Goal: Task Accomplishment & Management: Manage account settings

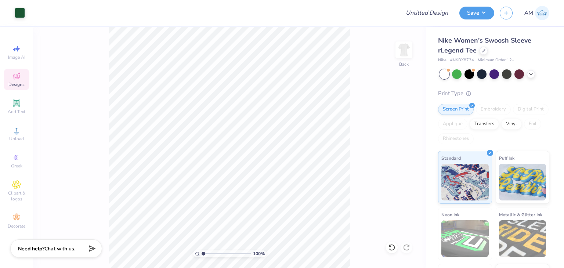
click at [484, 21] on div "Save AM" at bounding box center [511, 13] width 105 height 26
click at [483, 18] on div "Save" at bounding box center [476, 13] width 35 height 13
click at [482, 13] on button "Save" at bounding box center [476, 12] width 35 height 13
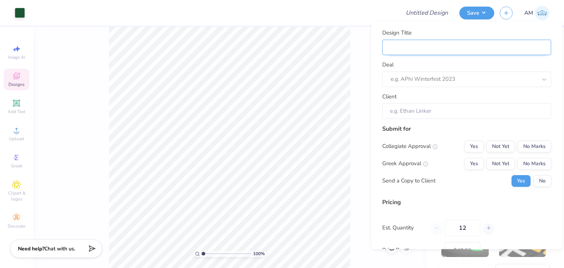
click at [475, 43] on input "Design Title" at bounding box center [466, 47] width 169 height 16
type input "R"
type input "Ru"
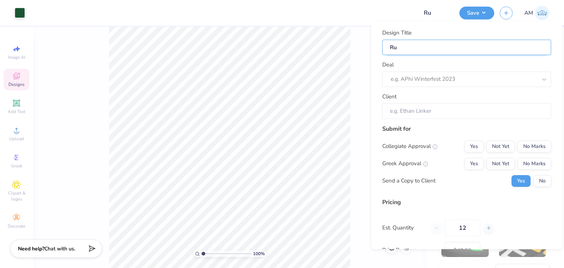
type input "Run"
type input "Run S"
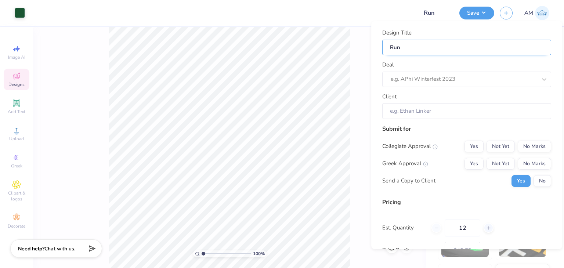
type input "Run S"
type input "Run Sh"
type input "Run Shi"
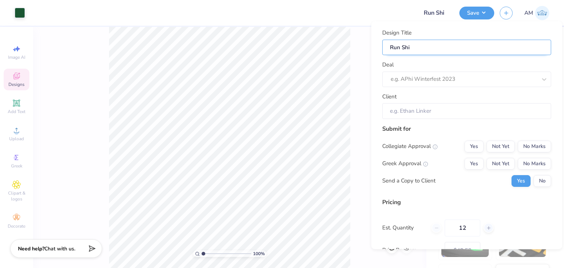
type input "Run Shir"
type input "Run Shirt"
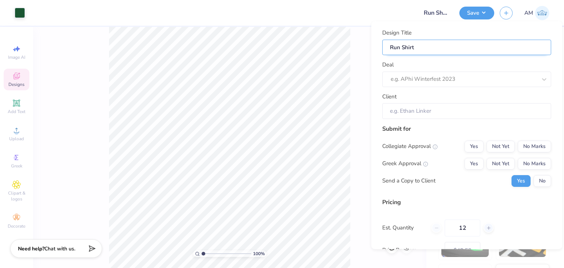
type input "Run Shirt"
type input "Run Shirt W"
type input "Run Shirt Wo"
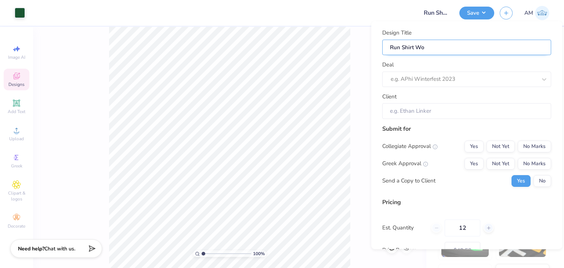
type input "Run Shirt Wom"
type input "Run Shirt Wome"
type input "Run Shirt Women"
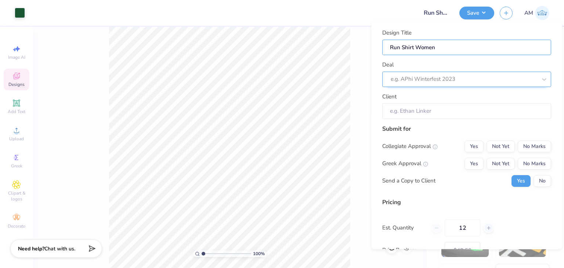
type input "Run Shirt Women"
click at [466, 77] on div at bounding box center [463, 79] width 146 height 10
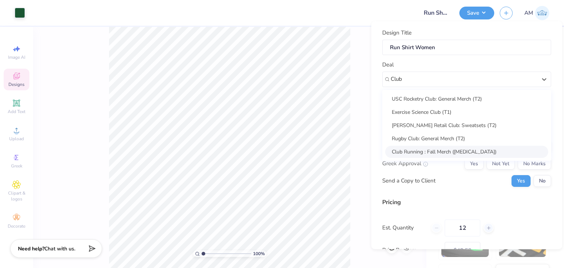
click at [441, 152] on div "Club Running : Fall Merch ([MEDICAL_DATA])" at bounding box center [466, 151] width 163 height 12
type input "Club"
type input "[PERSON_NAME]"
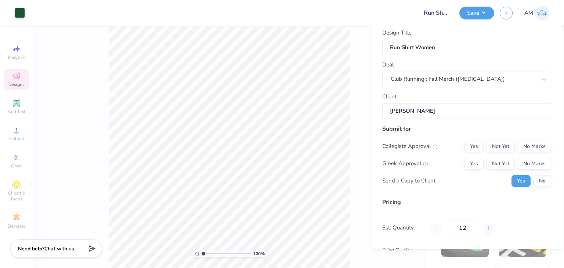
click at [531, 156] on div "Collegiate Approval Yes Not Yet No Marks Greek Approval Yes Not Yet No Marks Se…" at bounding box center [466, 163] width 169 height 46
click at [529, 148] on button "No Marks" at bounding box center [533, 146] width 33 height 12
click at [467, 150] on button "Yes" at bounding box center [473, 146] width 19 height 12
click at [533, 165] on button "No Marks" at bounding box center [533, 163] width 33 height 12
type input "$48.52"
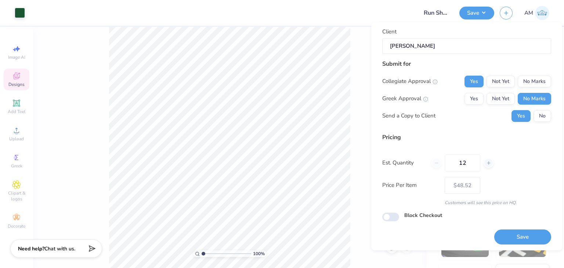
scroll to position [67, 0]
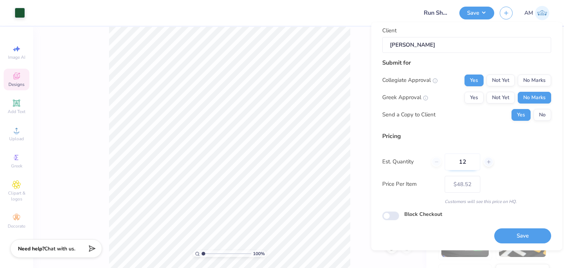
drag, startPoint x: 462, startPoint y: 158, endPoint x: 451, endPoint y: 157, distance: 11.8
click at [451, 157] on input "12" at bounding box center [462, 161] width 36 height 17
type input "24"
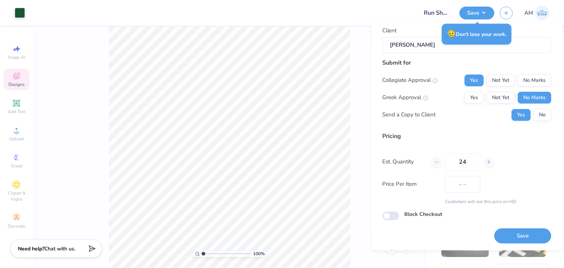
type input "$43.80"
type input "24"
click at [512, 234] on button "Save" at bounding box center [522, 235] width 57 height 15
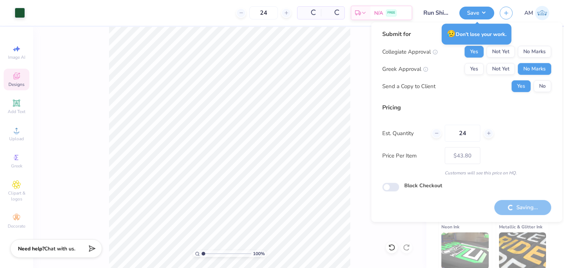
type input "– –"
